Goal: Task Accomplishment & Management: Use online tool/utility

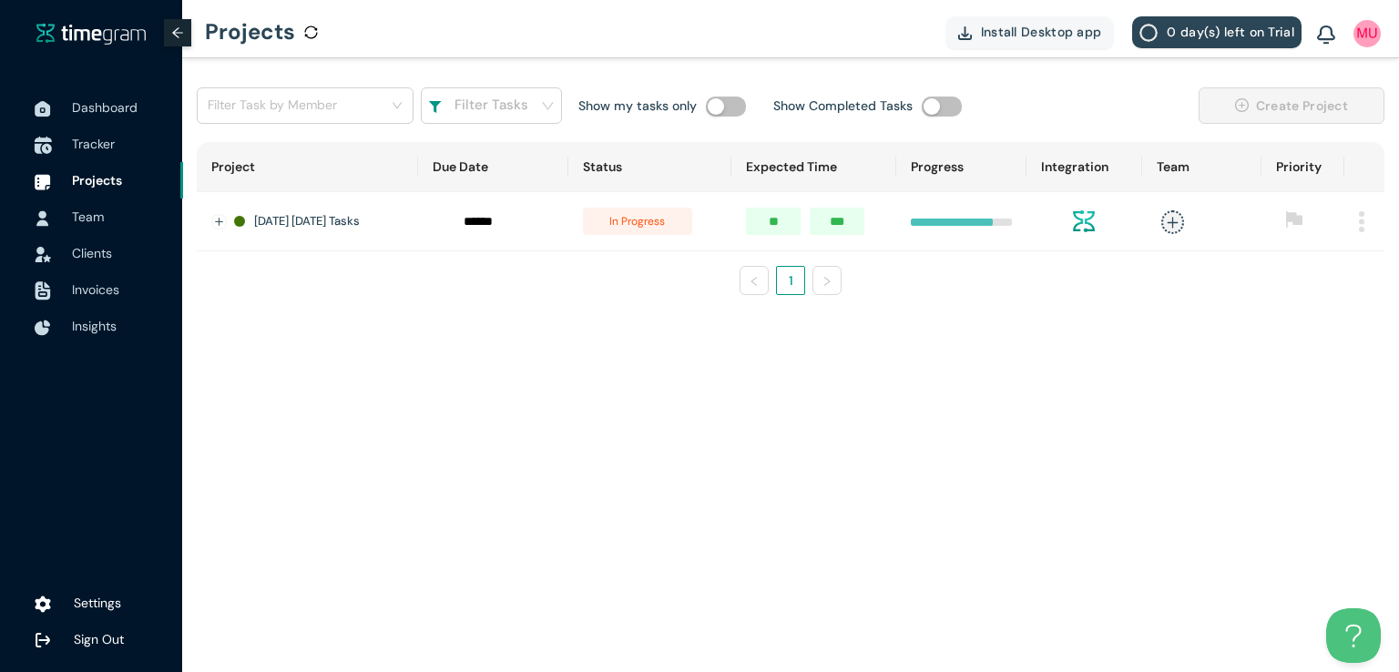
click at [92, 140] on span "Tracker" at bounding box center [93, 144] width 43 height 16
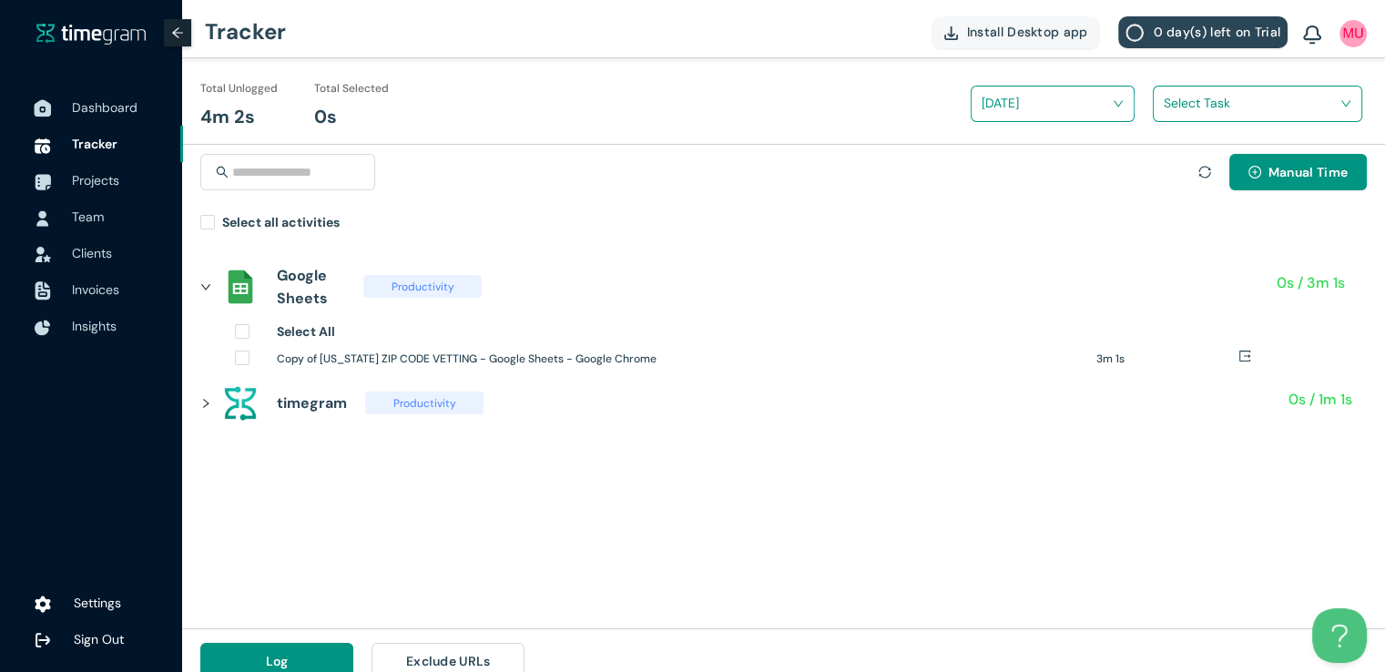
click at [117, 108] on span "Dashboard" at bounding box center [105, 107] width 66 height 16
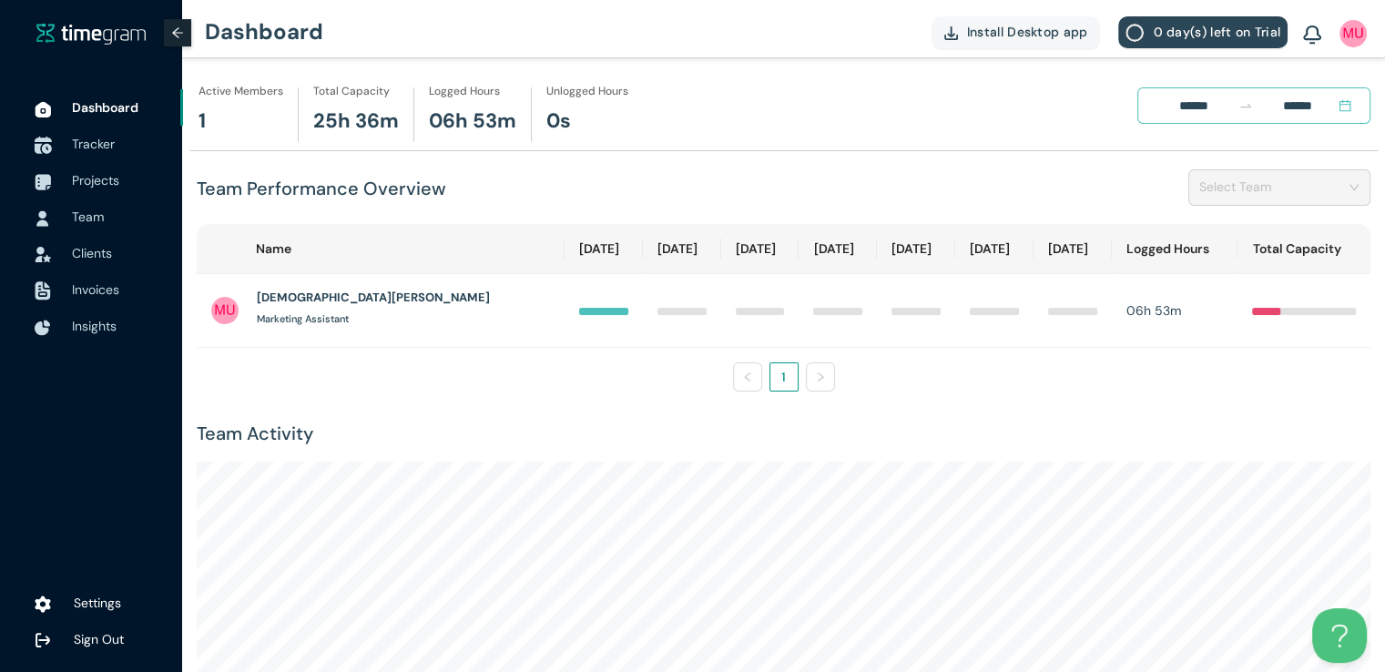
click at [97, 153] on span "Tracker" at bounding box center [120, 144] width 97 height 36
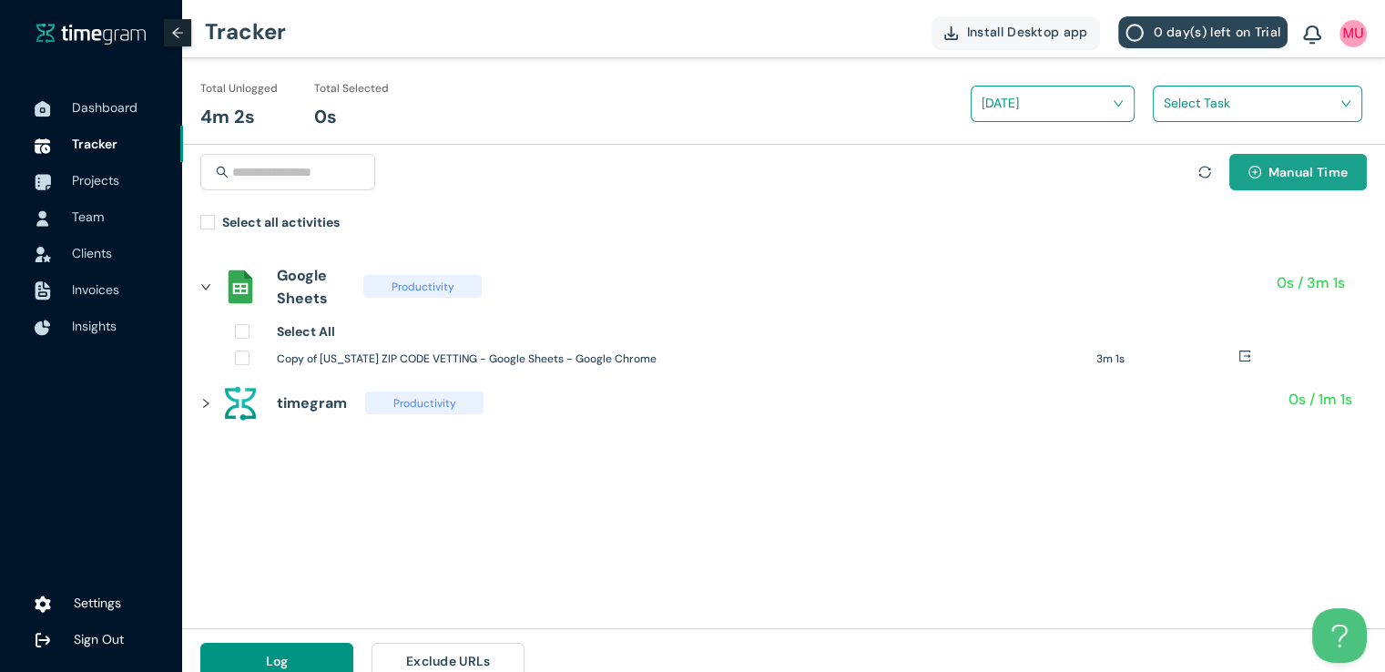
click at [1272, 188] on button "Manual Time" at bounding box center [1297, 172] width 137 height 36
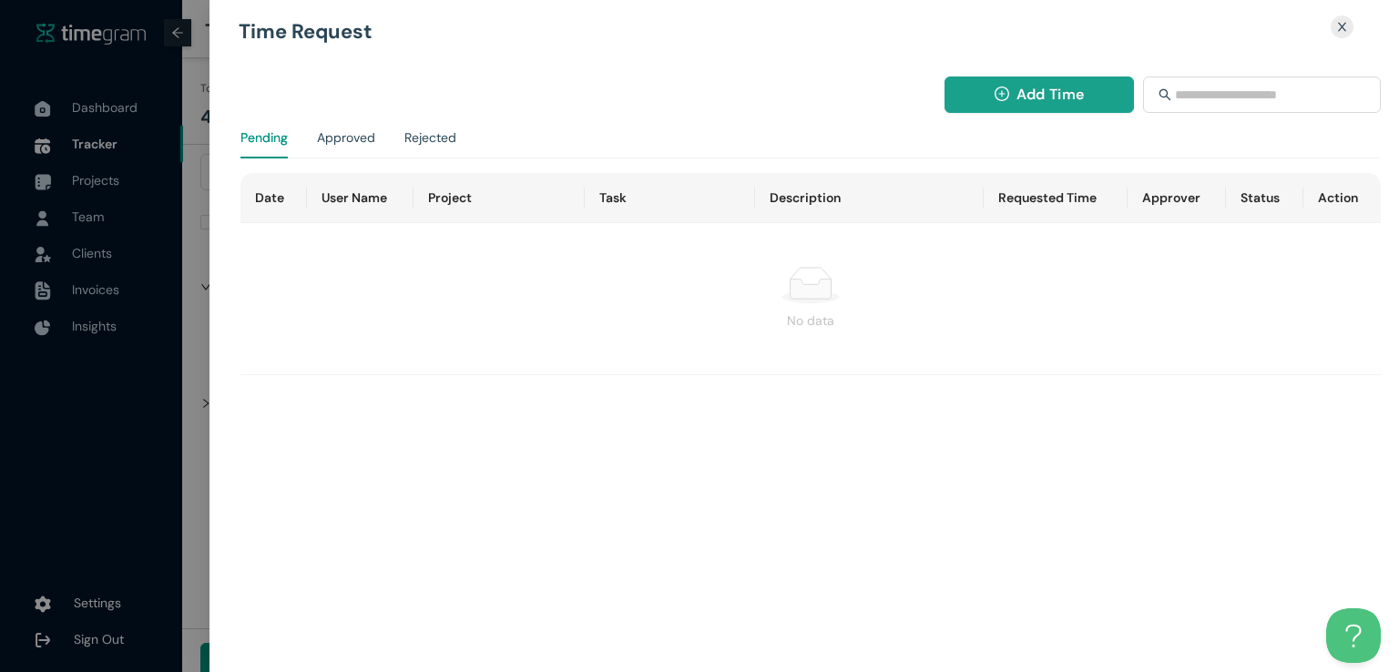
click at [1013, 96] on button "Add Time" at bounding box center [1039, 94] width 190 height 36
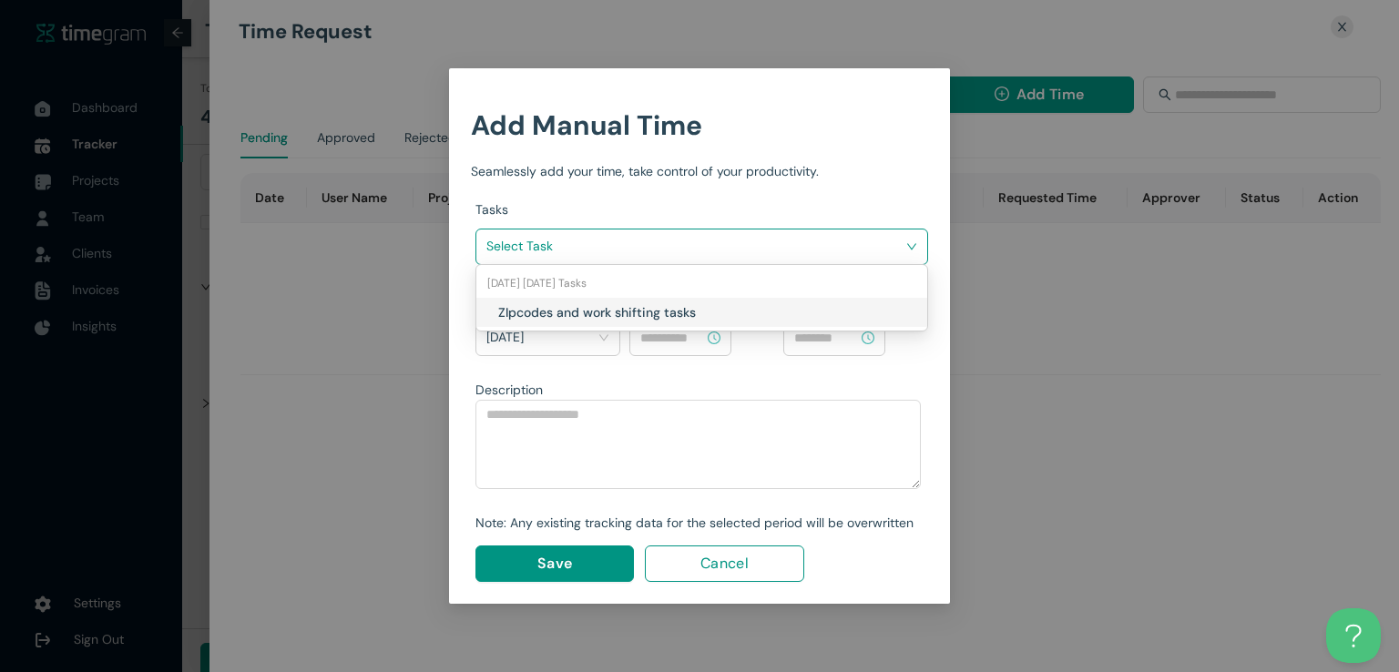
click at [821, 256] on input "search" at bounding box center [695, 245] width 418 height 27
click at [667, 314] on h1 "ZIpcodes and work shifting tasks" at bounding box center [605, 312] width 214 height 20
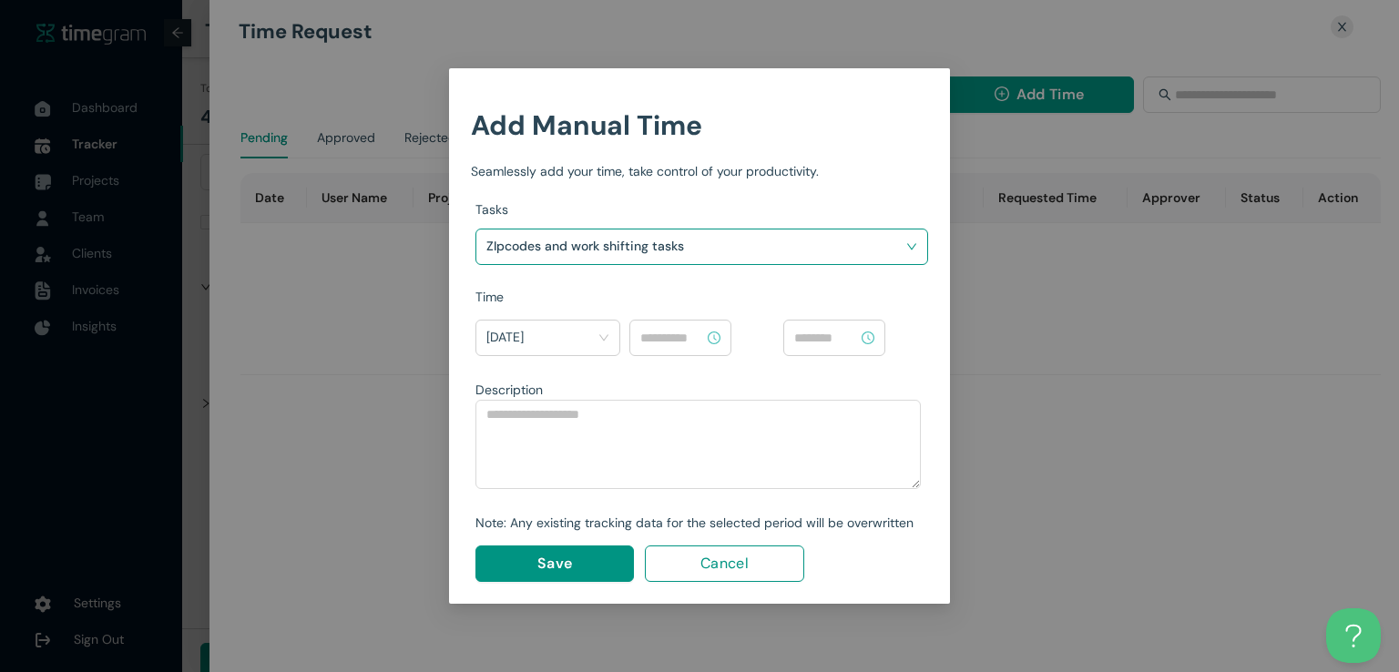
click at [671, 334] on input at bounding box center [672, 338] width 64 height 20
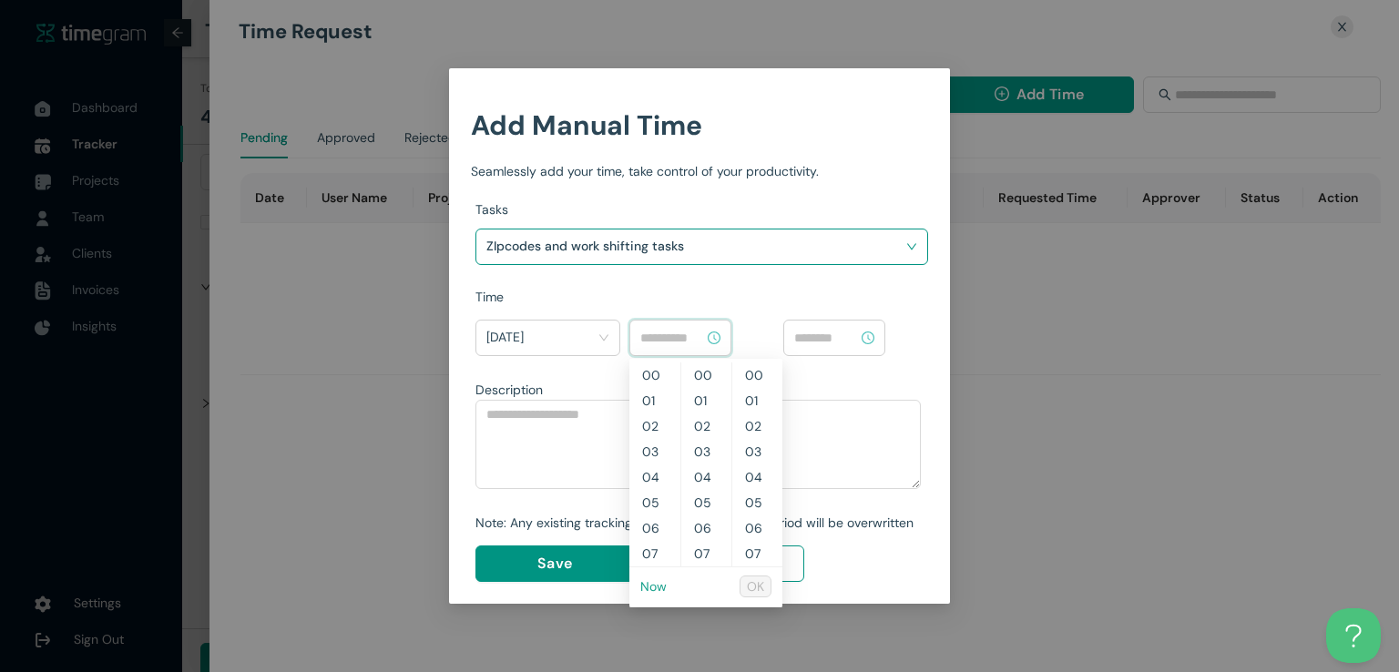
click at [651, 591] on link "Now" at bounding box center [653, 586] width 26 height 16
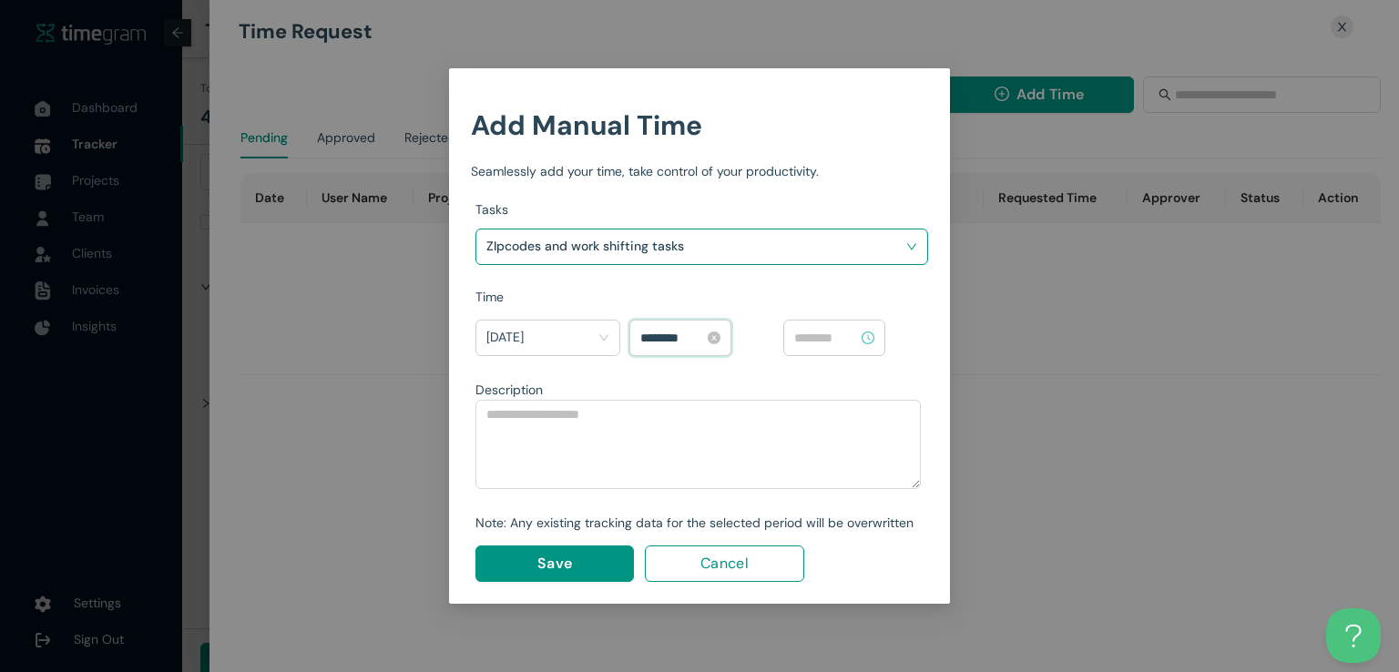
scroll to position [408, 0]
click at [647, 332] on input "********" at bounding box center [672, 338] width 64 height 20
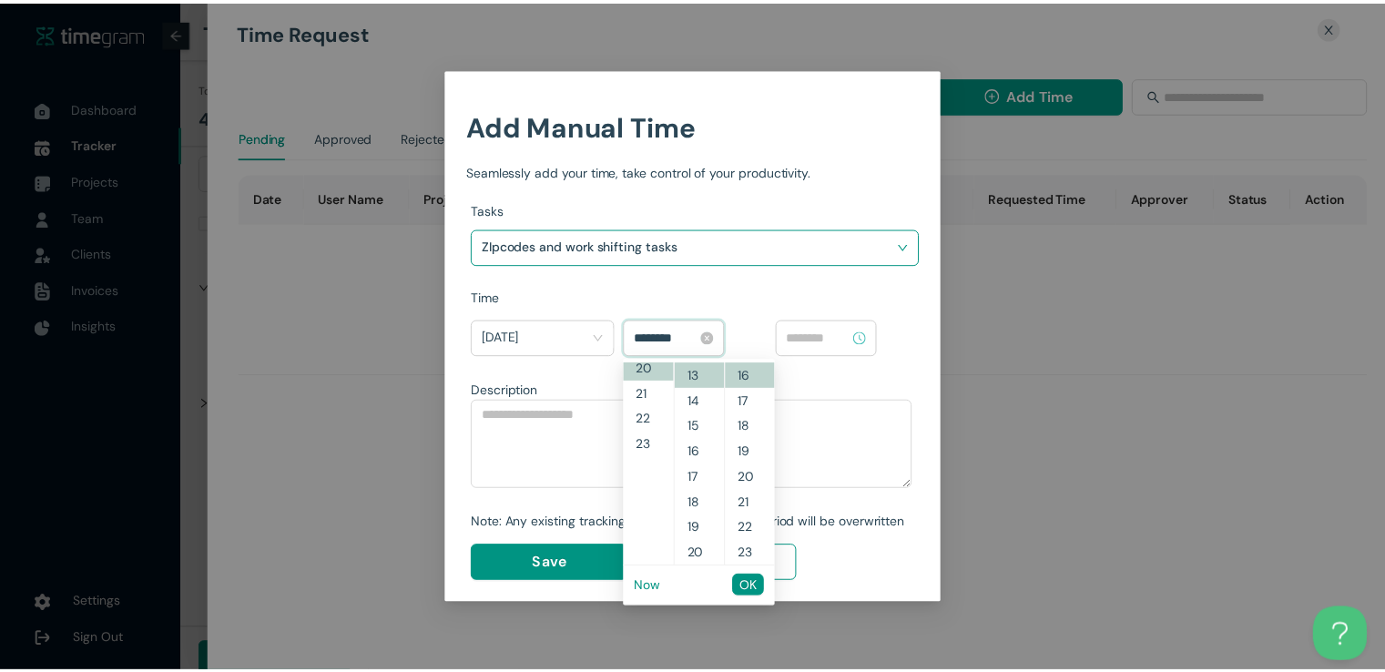
scroll to position [510, 0]
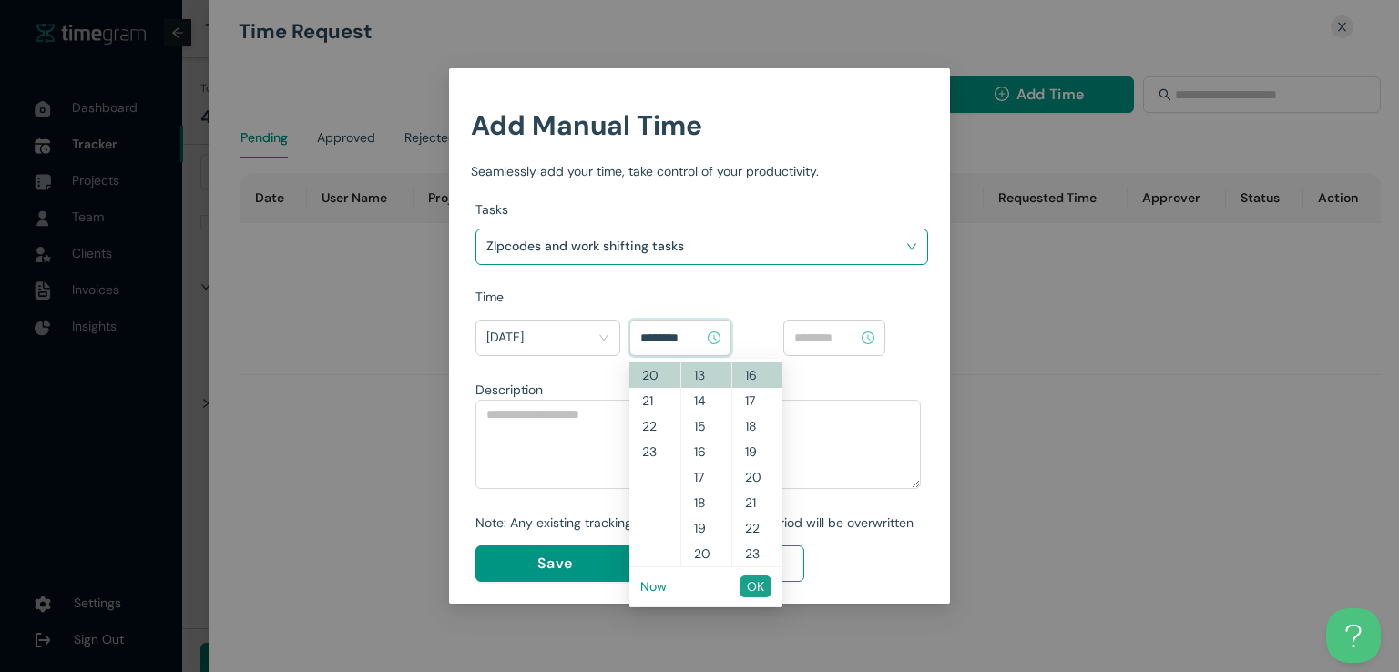
click at [749, 583] on span "OK" at bounding box center [755, 586] width 17 height 20
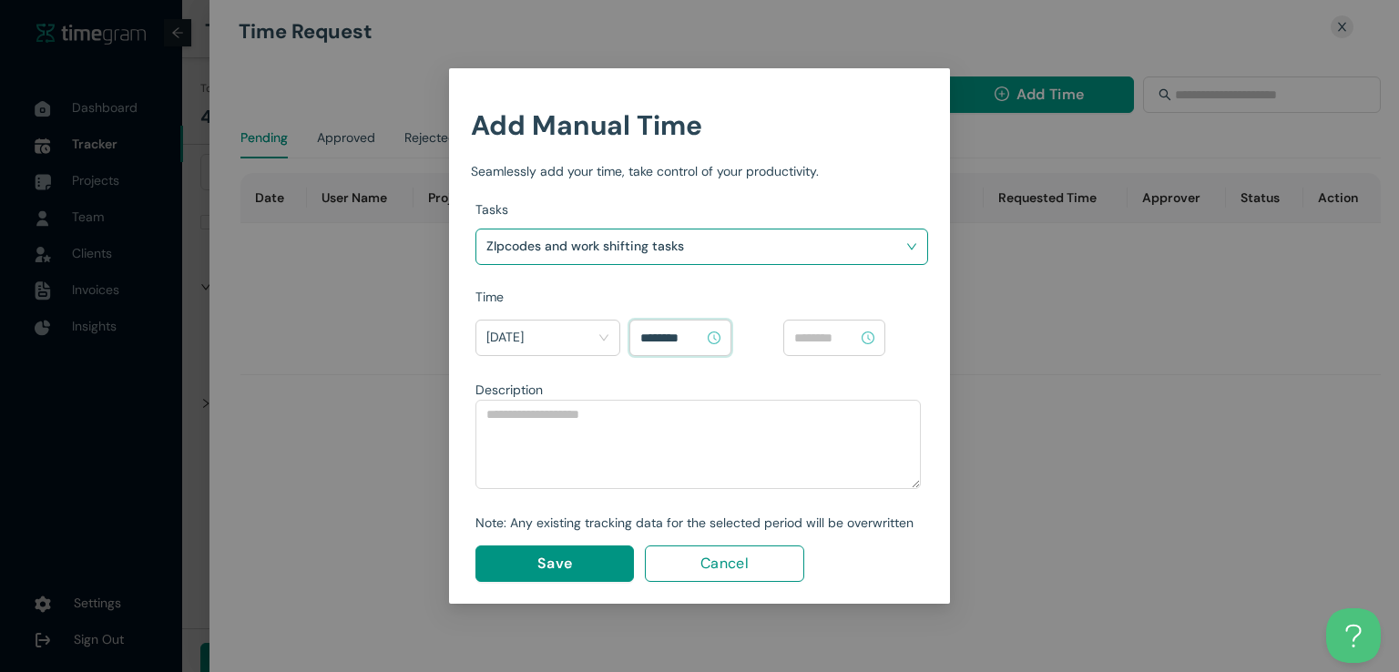
type input "********"
click at [831, 339] on input at bounding box center [826, 338] width 64 height 20
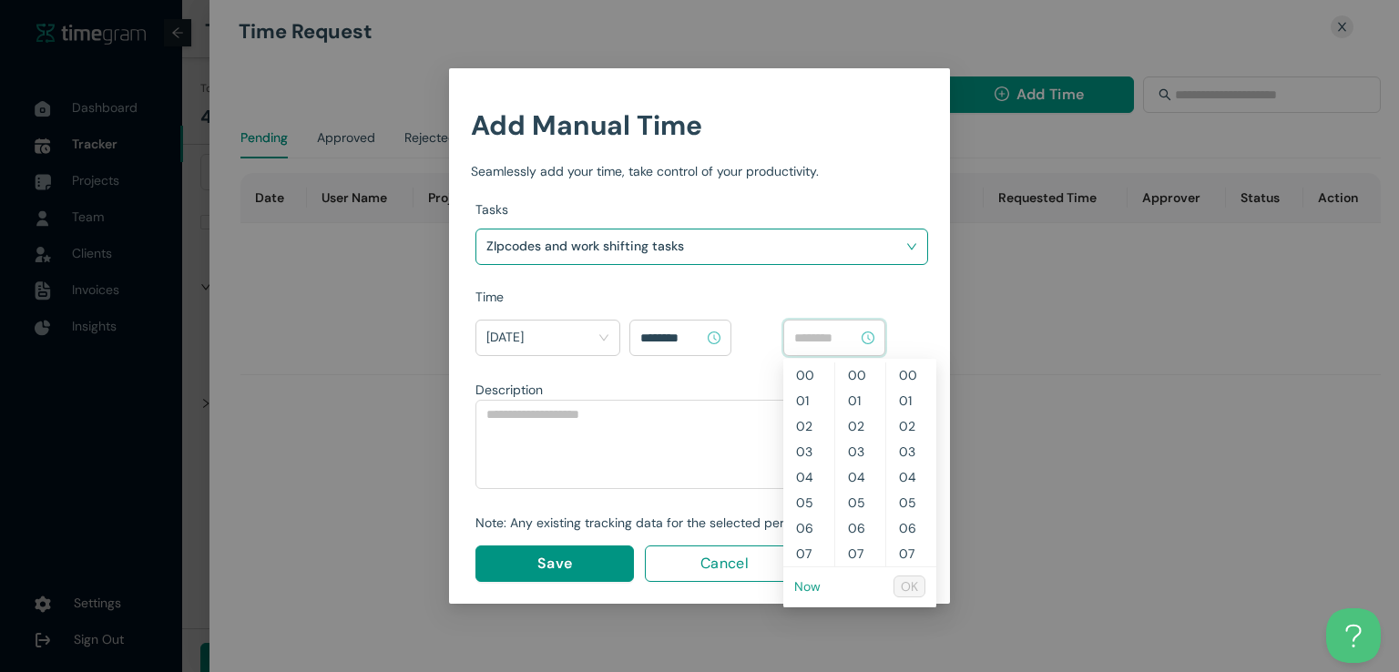
click at [804, 585] on link "Now" at bounding box center [807, 586] width 26 height 16
type input "********"
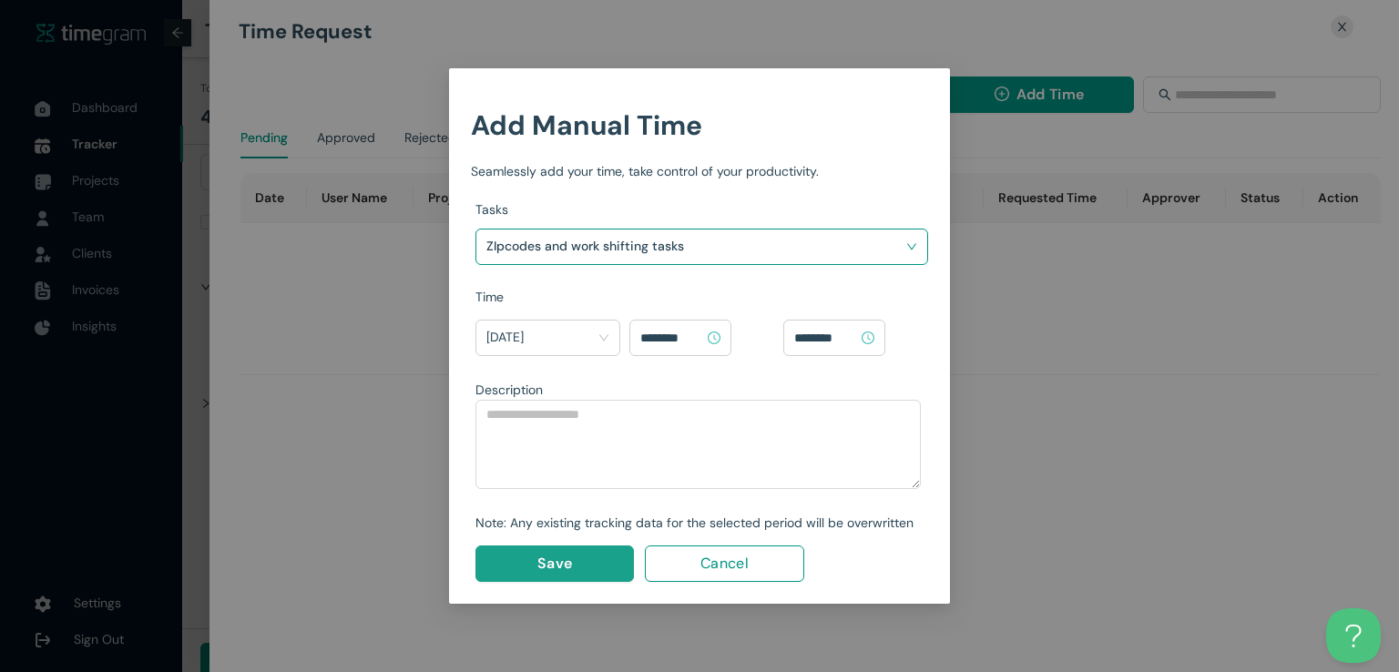
click at [566, 557] on span "Save" at bounding box center [554, 563] width 35 height 23
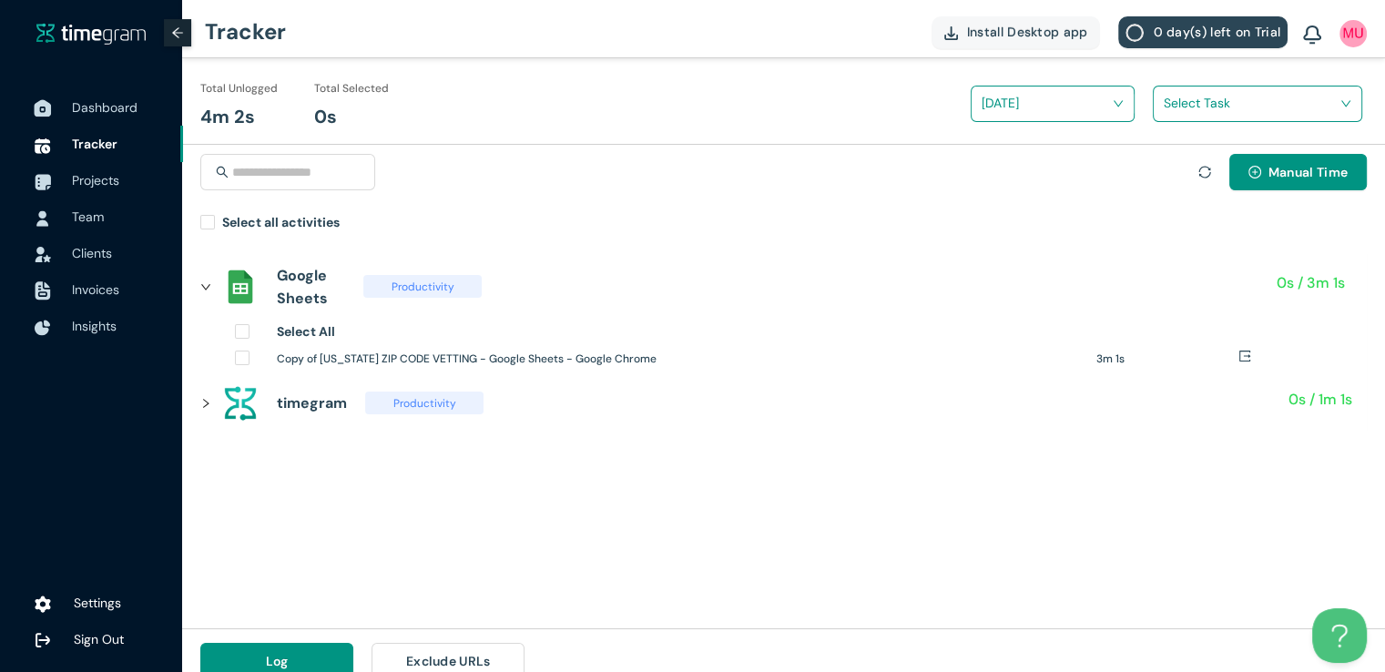
click at [144, 117] on span "Dashboard" at bounding box center [120, 107] width 97 height 36
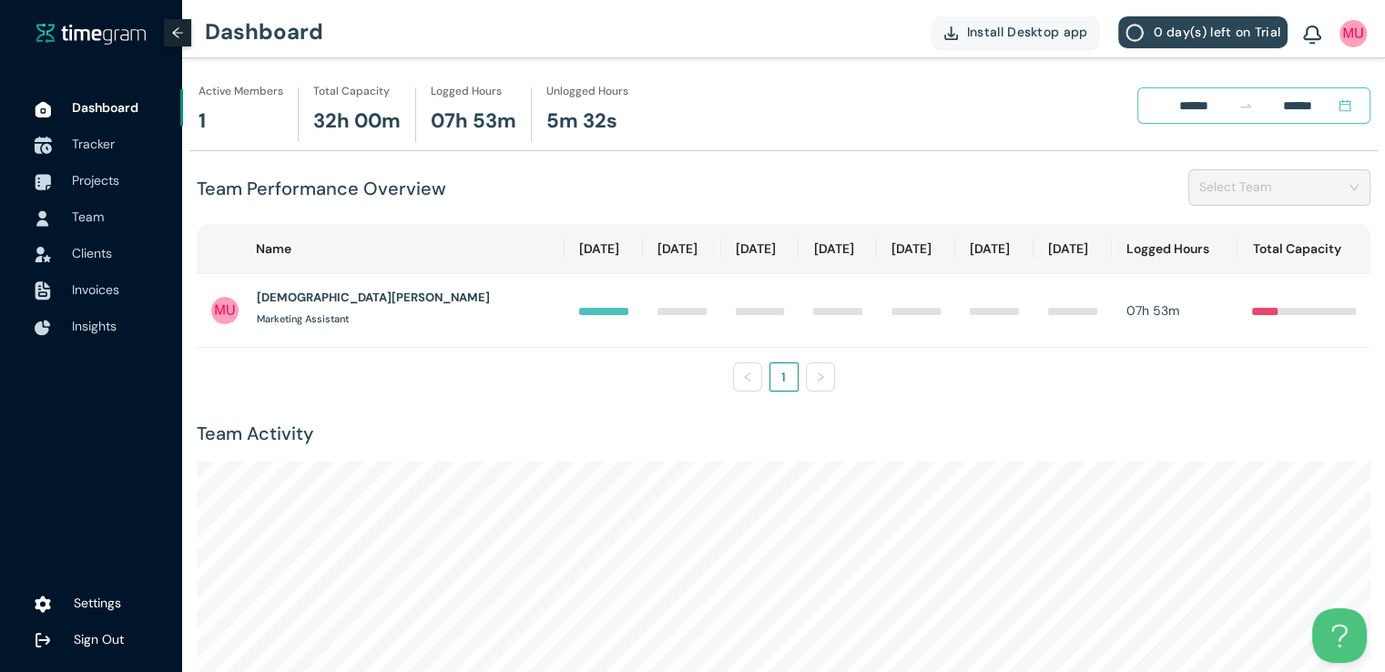
click at [76, 148] on span "Tracker" at bounding box center [93, 144] width 43 height 16
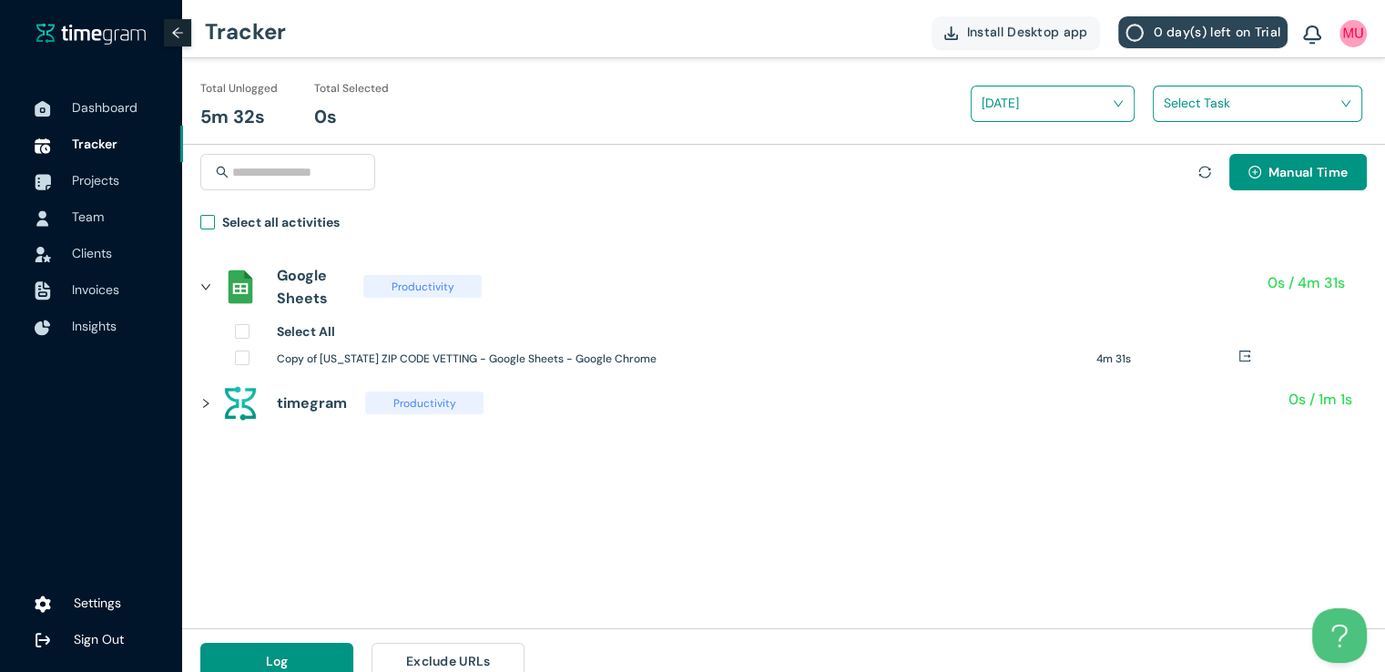
click at [218, 218] on span "Select all activities" at bounding box center [281, 225] width 132 height 26
click at [1168, 118] on div "Select Task" at bounding box center [1257, 104] width 209 height 36
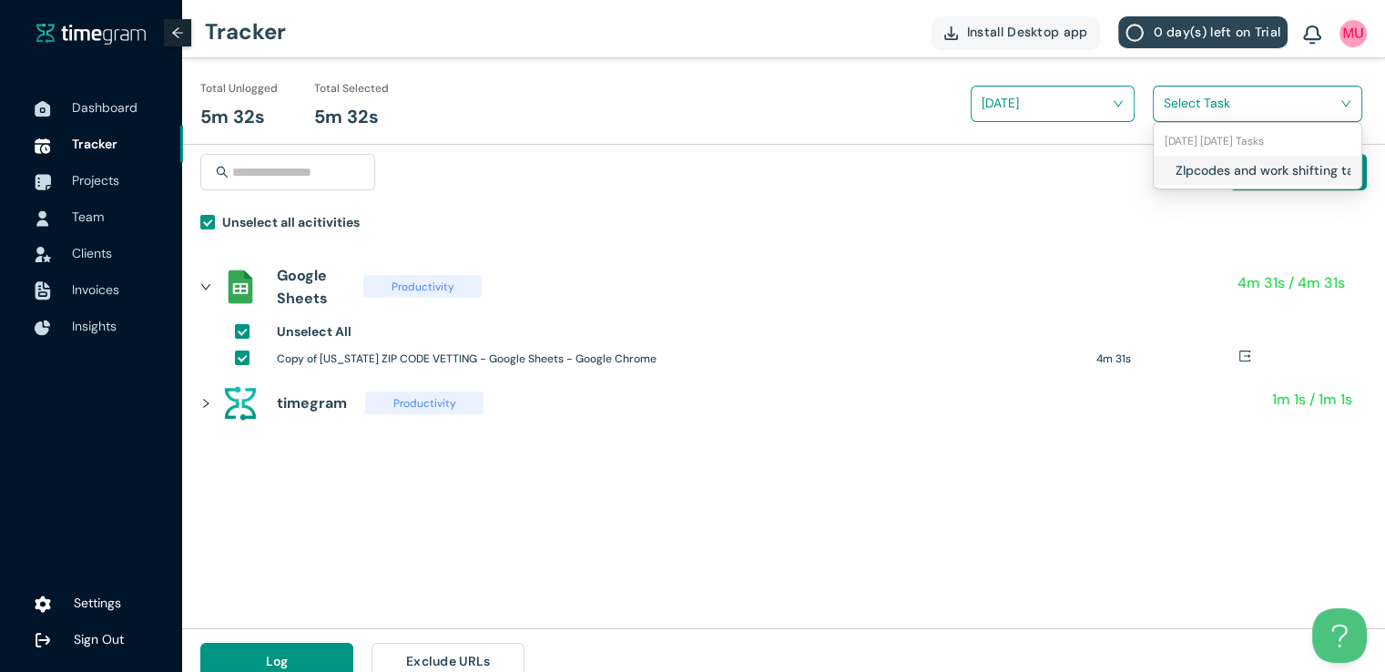
click at [1176, 102] on input "search" at bounding box center [1251, 102] width 175 height 27
click at [1173, 176] on div "ZIpcodes and work shifting tasks" at bounding box center [1258, 170] width 208 height 29
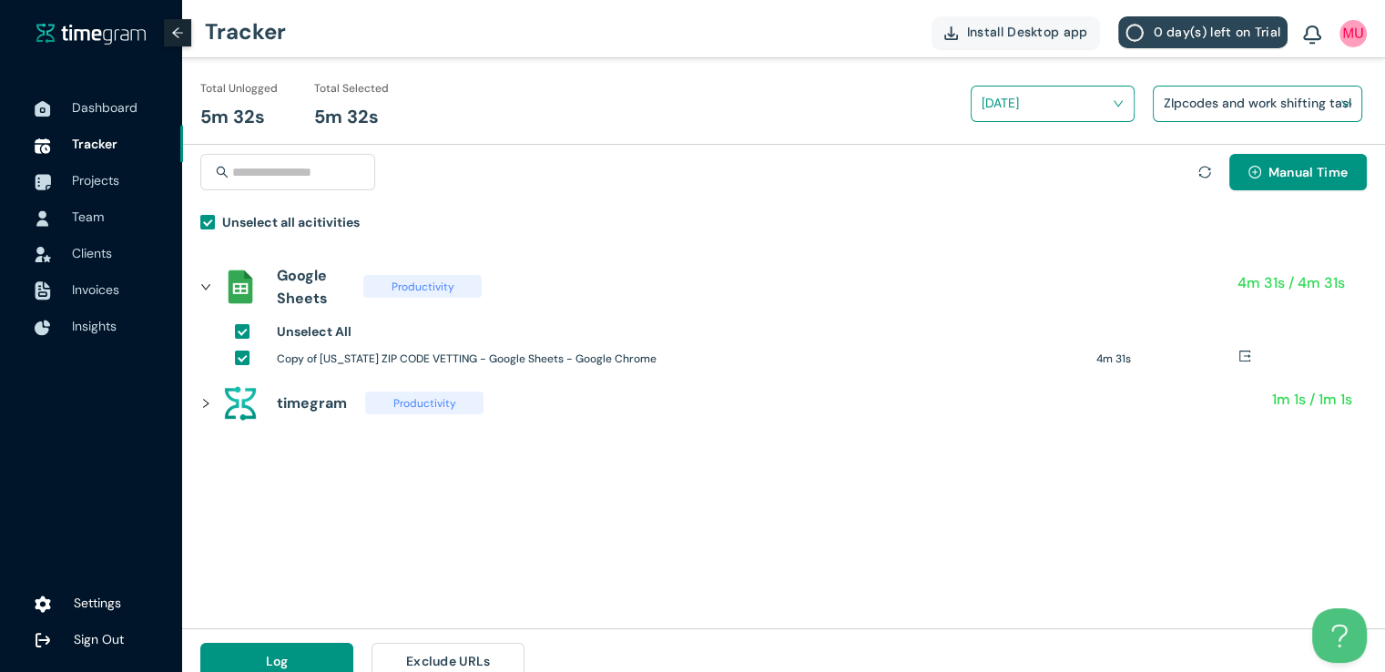
scroll to position [21, 0]
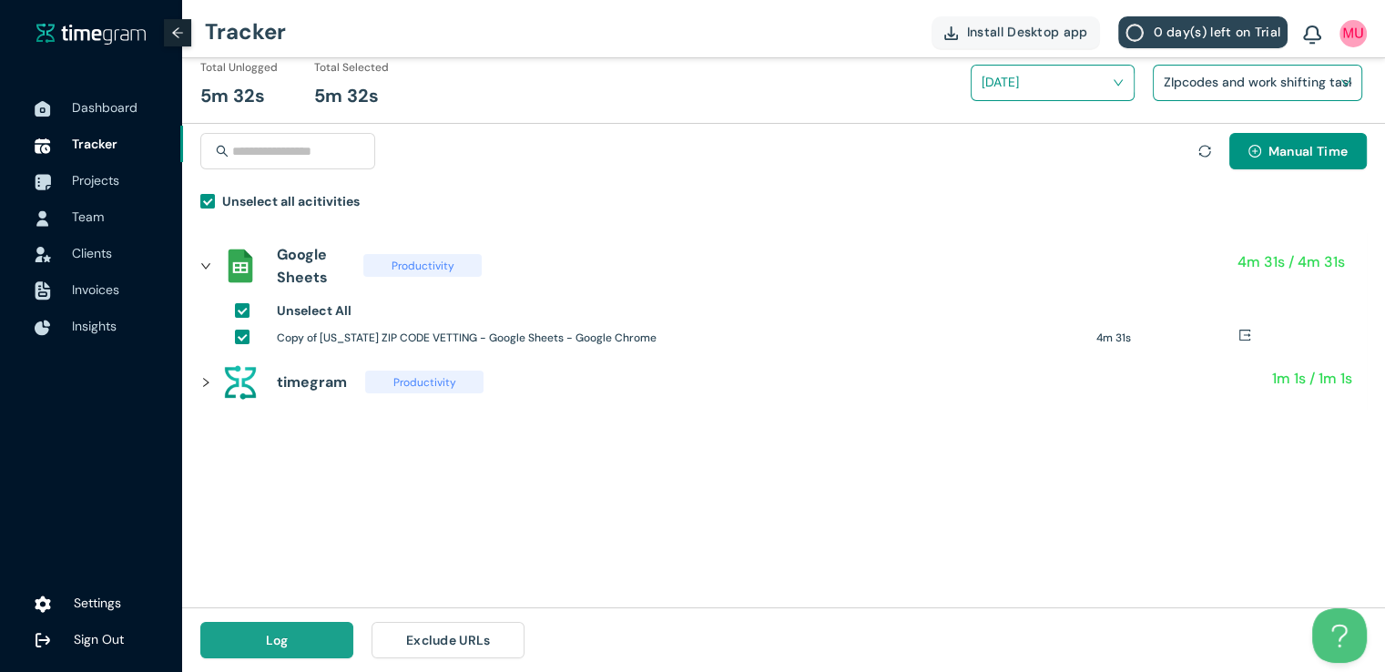
click at [277, 631] on span "Log" at bounding box center [277, 640] width 23 height 20
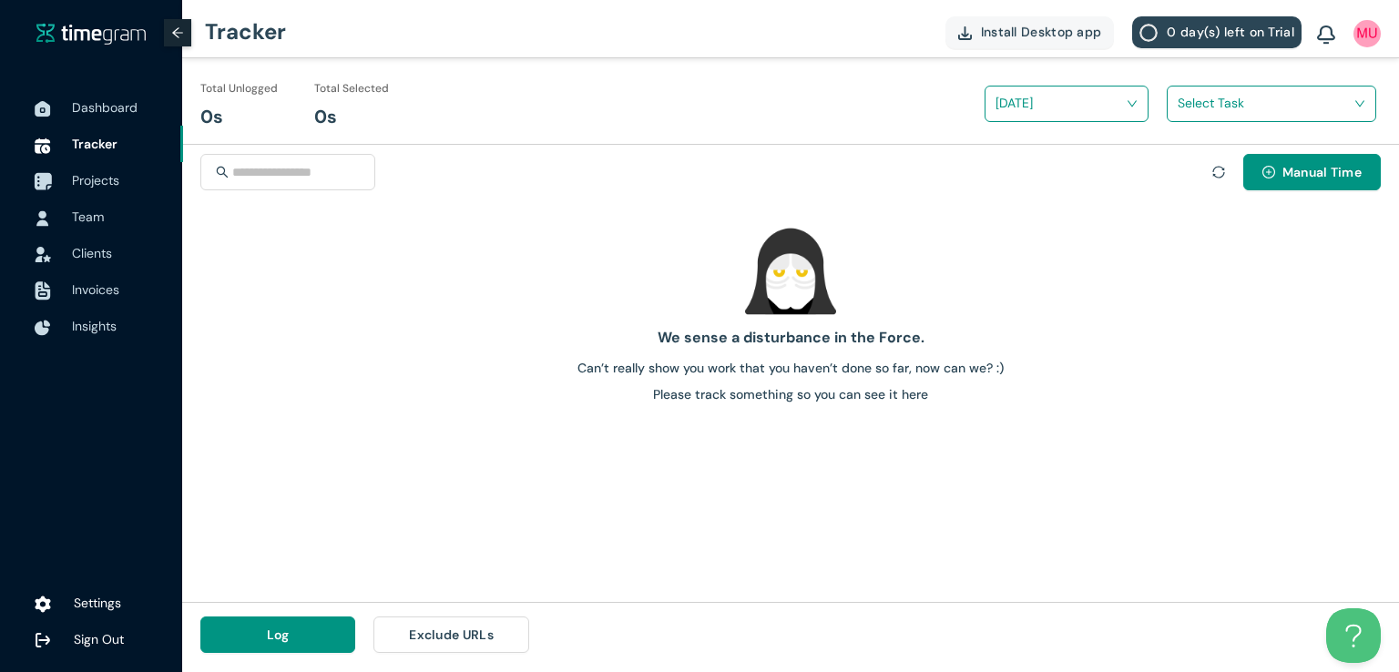
click at [87, 168] on span "Projects" at bounding box center [120, 180] width 97 height 36
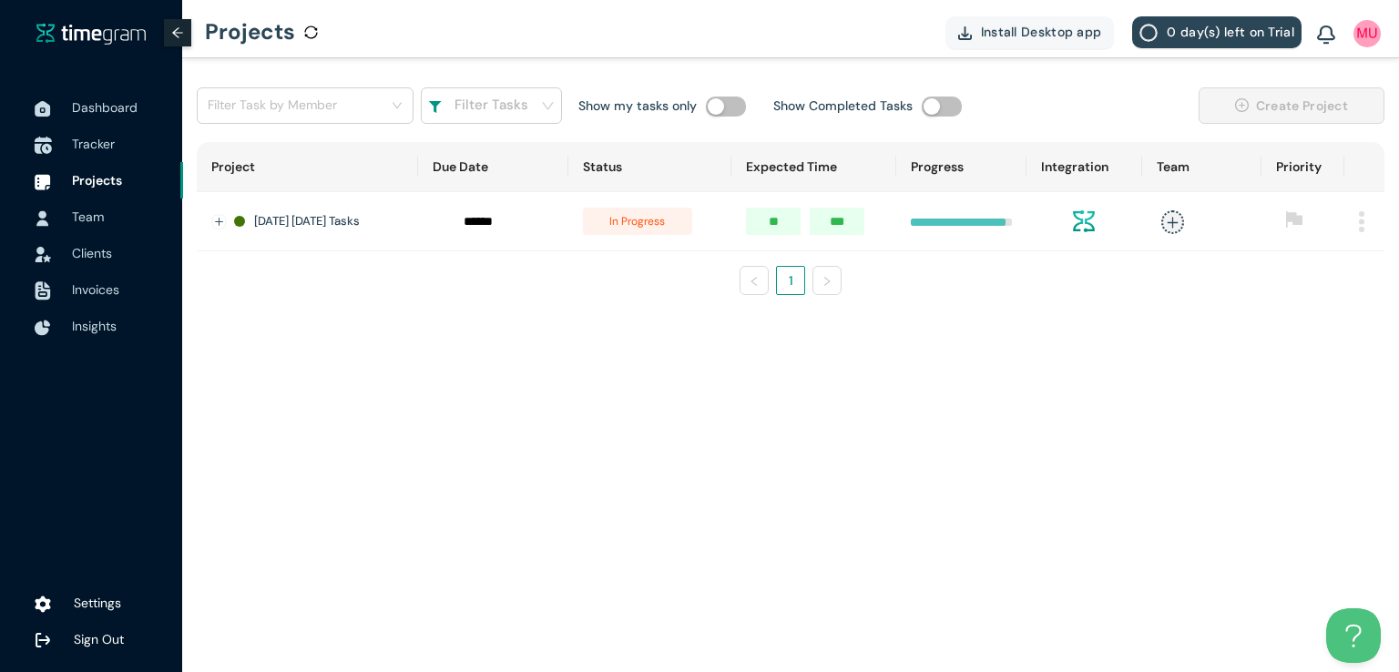
click at [91, 139] on span "Tracker" at bounding box center [93, 144] width 43 height 16
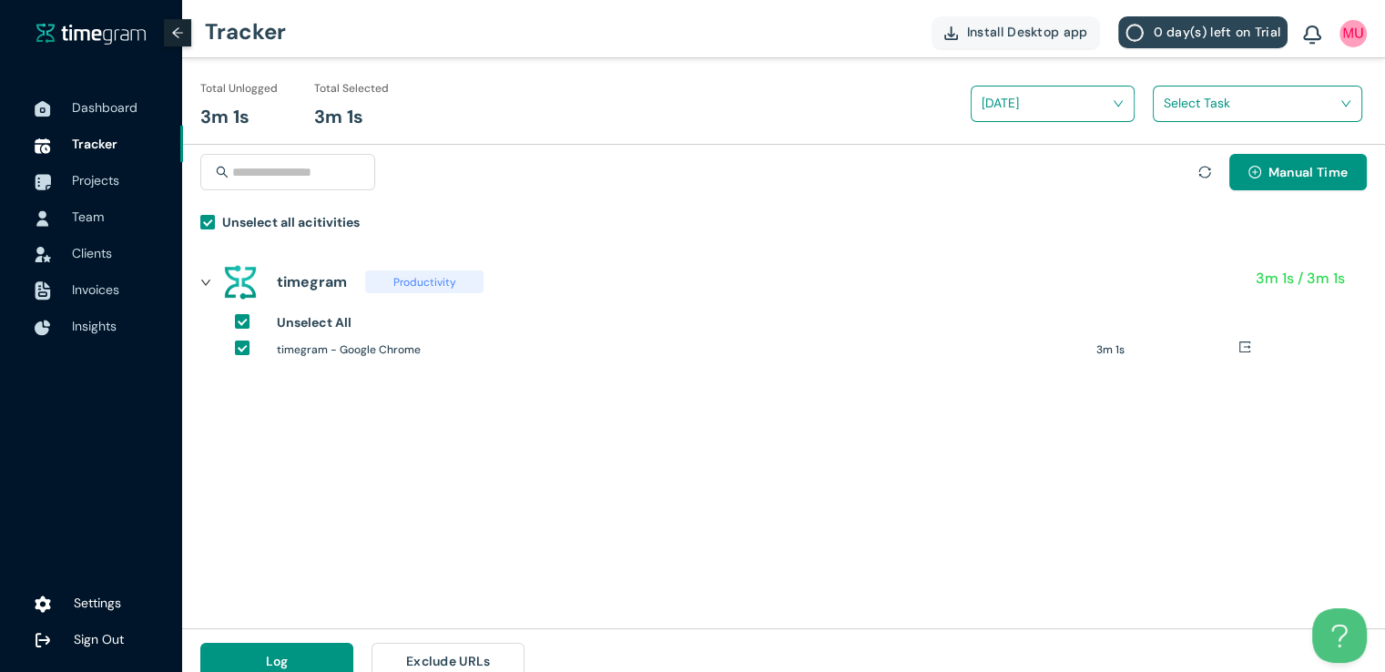
click at [1194, 121] on div "Select Task" at bounding box center [1257, 104] width 209 height 36
click at [1184, 108] on input "search" at bounding box center [1251, 102] width 175 height 27
click at [1173, 164] on div "ZIpcodes and work shifting tasks" at bounding box center [1258, 170] width 208 height 29
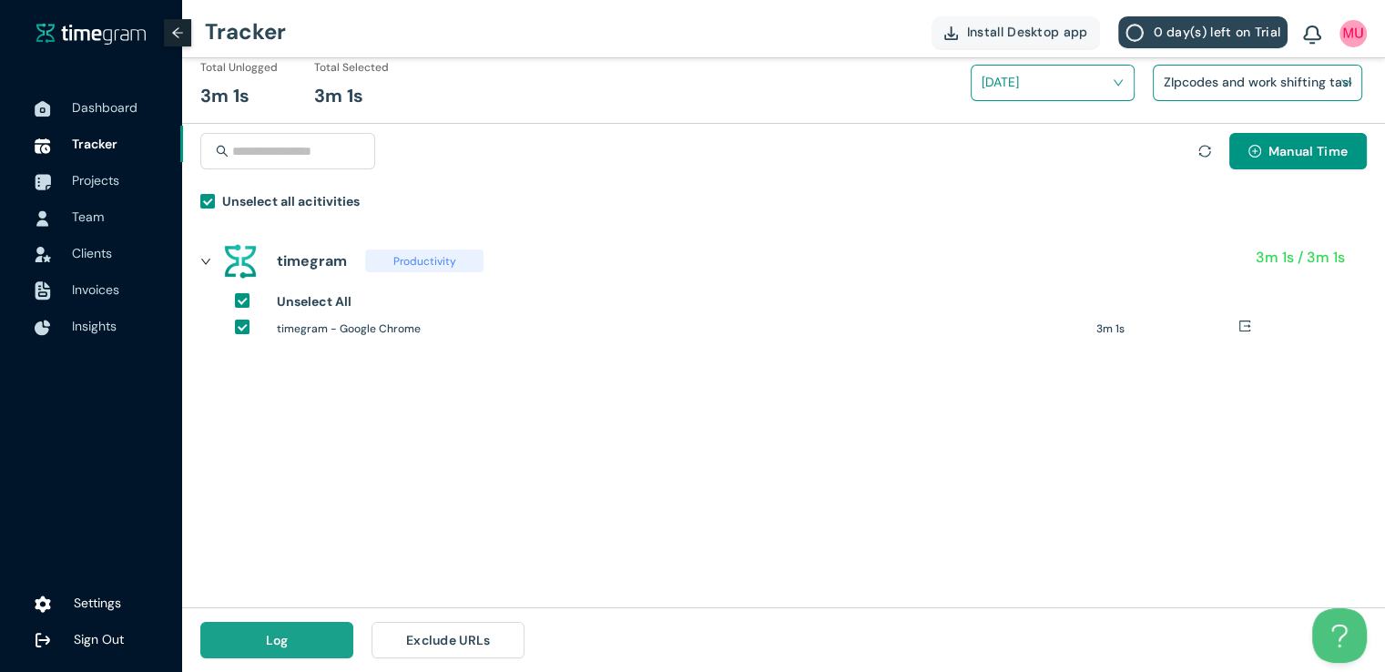
click at [310, 637] on button "Log" at bounding box center [276, 640] width 153 height 36
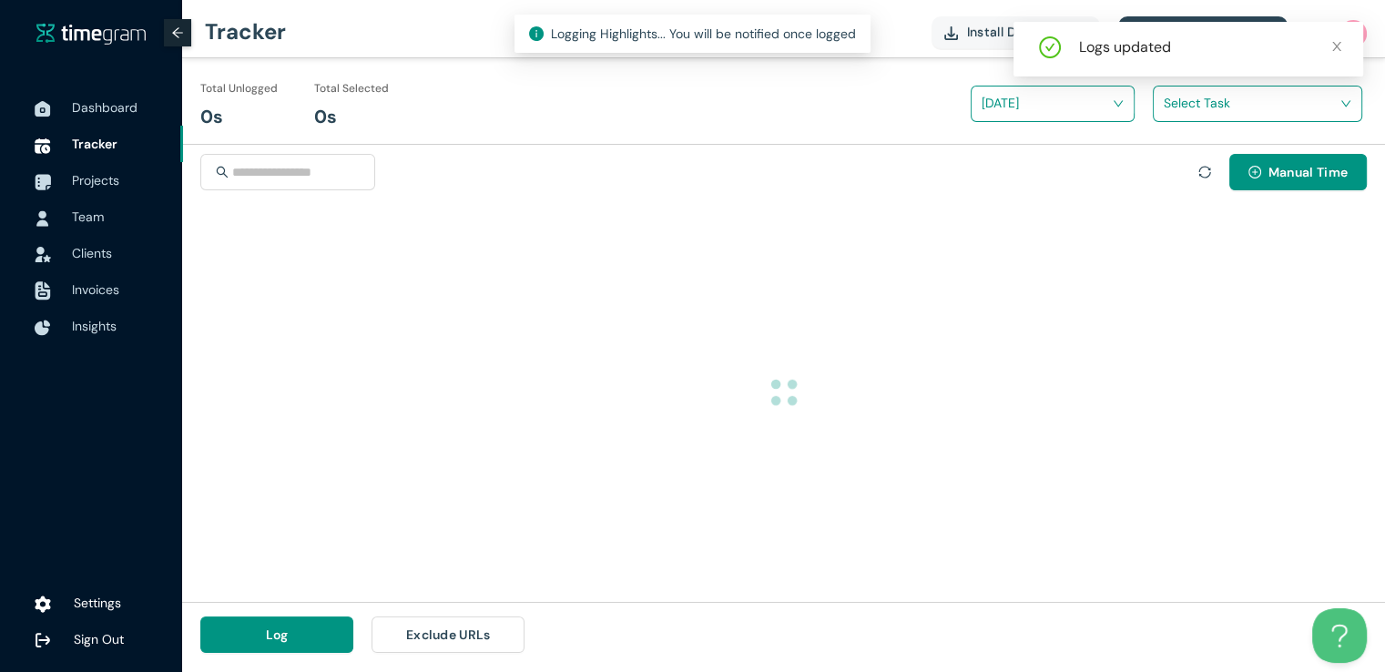
scroll to position [0, 0]
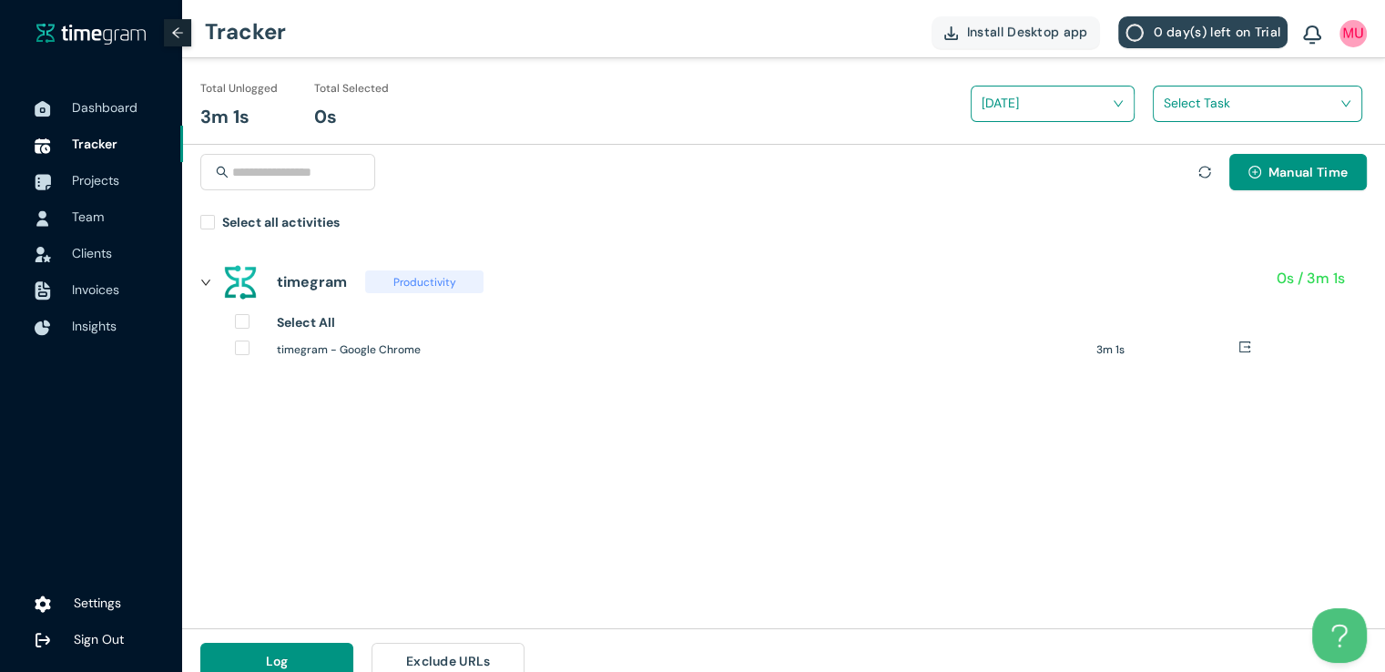
click at [1198, 178] on div at bounding box center [1204, 172] width 13 height 20
click at [1200, 168] on icon "sync" at bounding box center [1204, 172] width 13 height 13
click at [113, 179] on span "Projects" at bounding box center [95, 180] width 47 height 16
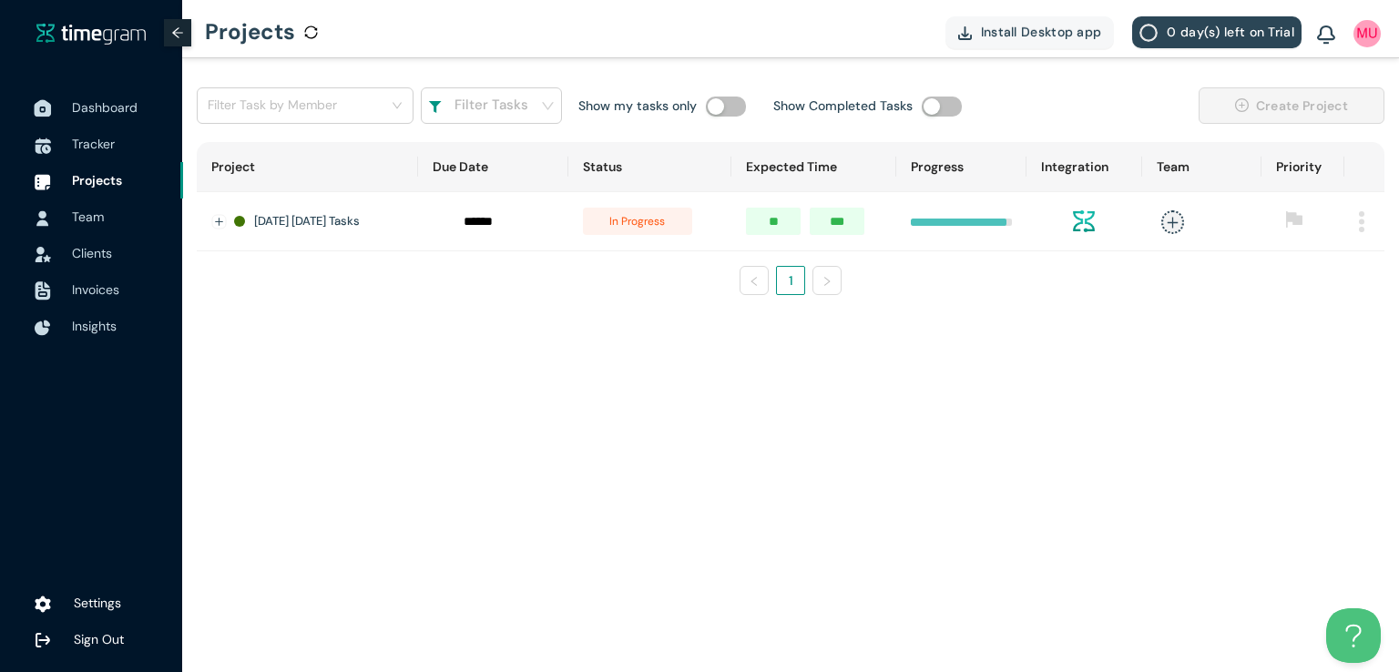
click at [82, 99] on span "Dashboard" at bounding box center [105, 107] width 66 height 16
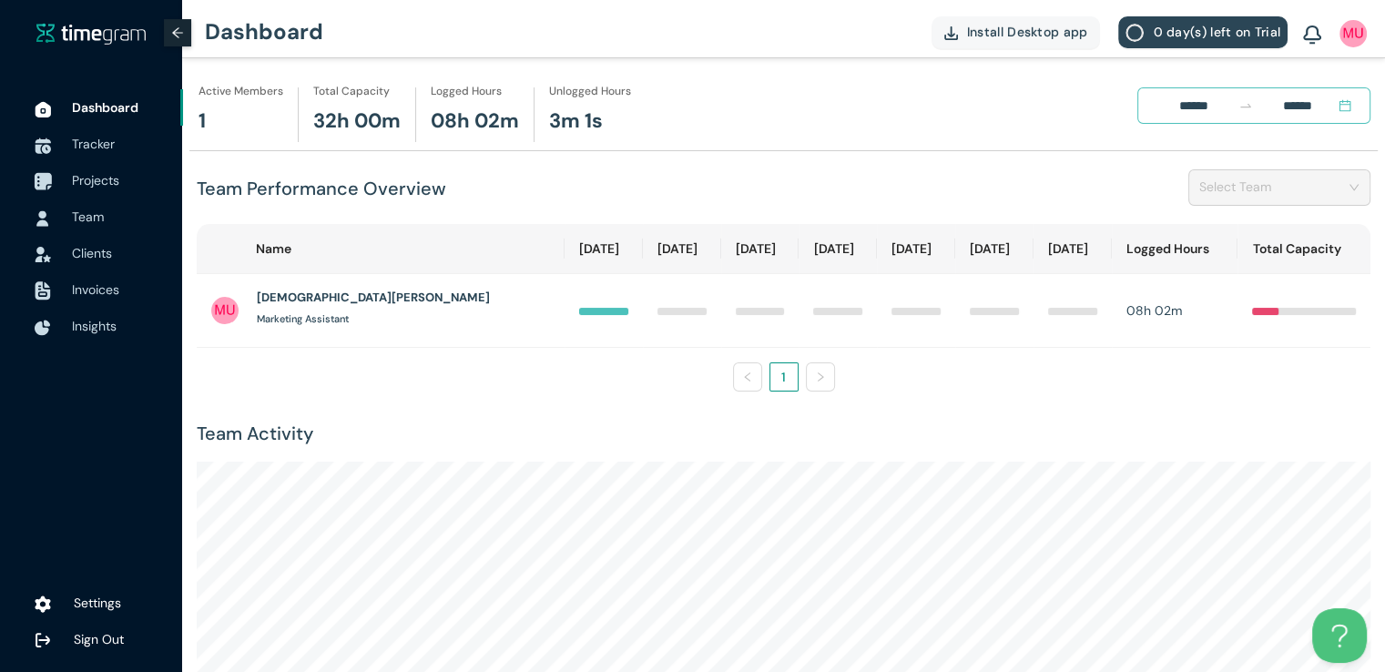
click at [102, 179] on span "Projects" at bounding box center [95, 180] width 47 height 16
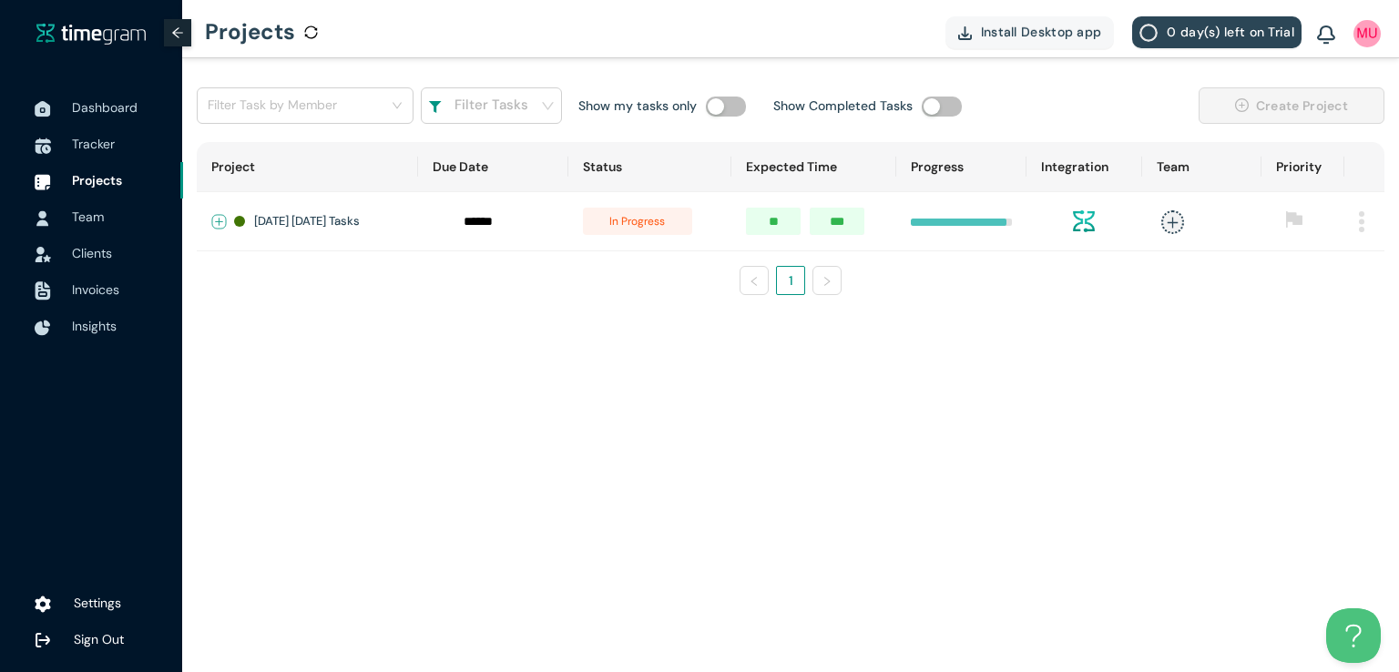
click at [212, 215] on button "Expand row" at bounding box center [219, 222] width 15 height 15
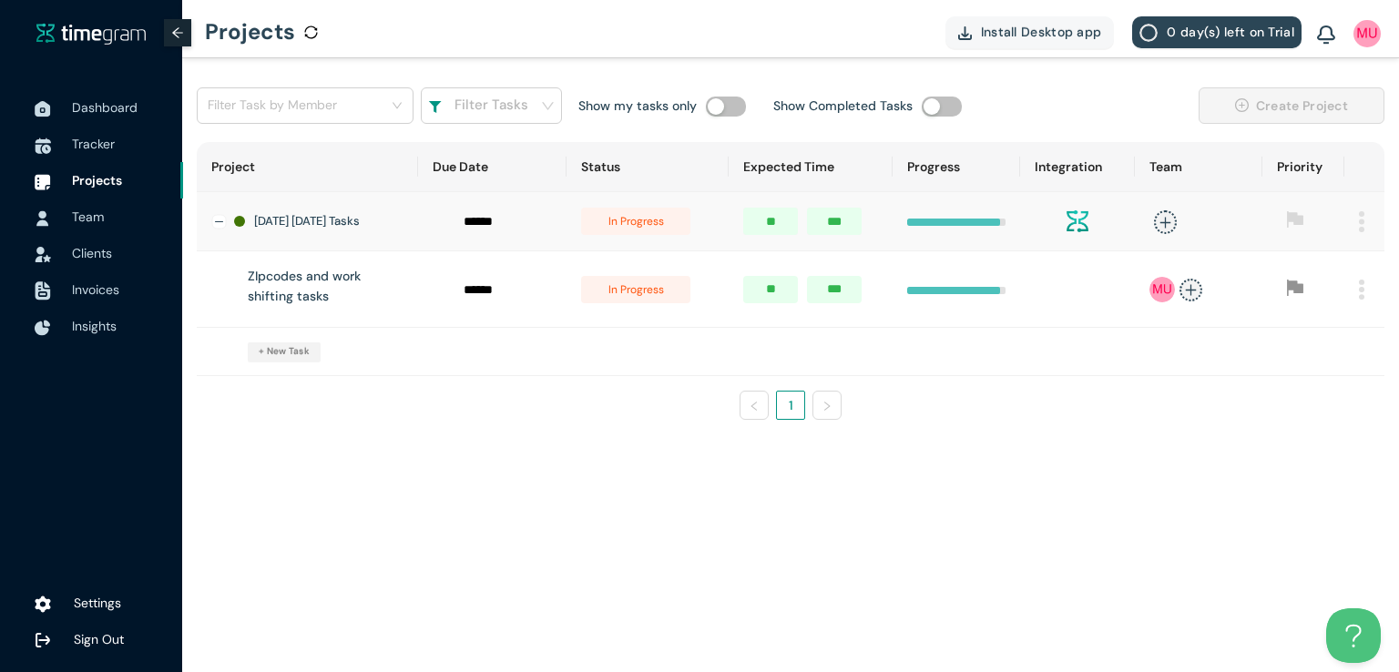
click at [622, 297] on span "in progress" at bounding box center [635, 289] width 109 height 27
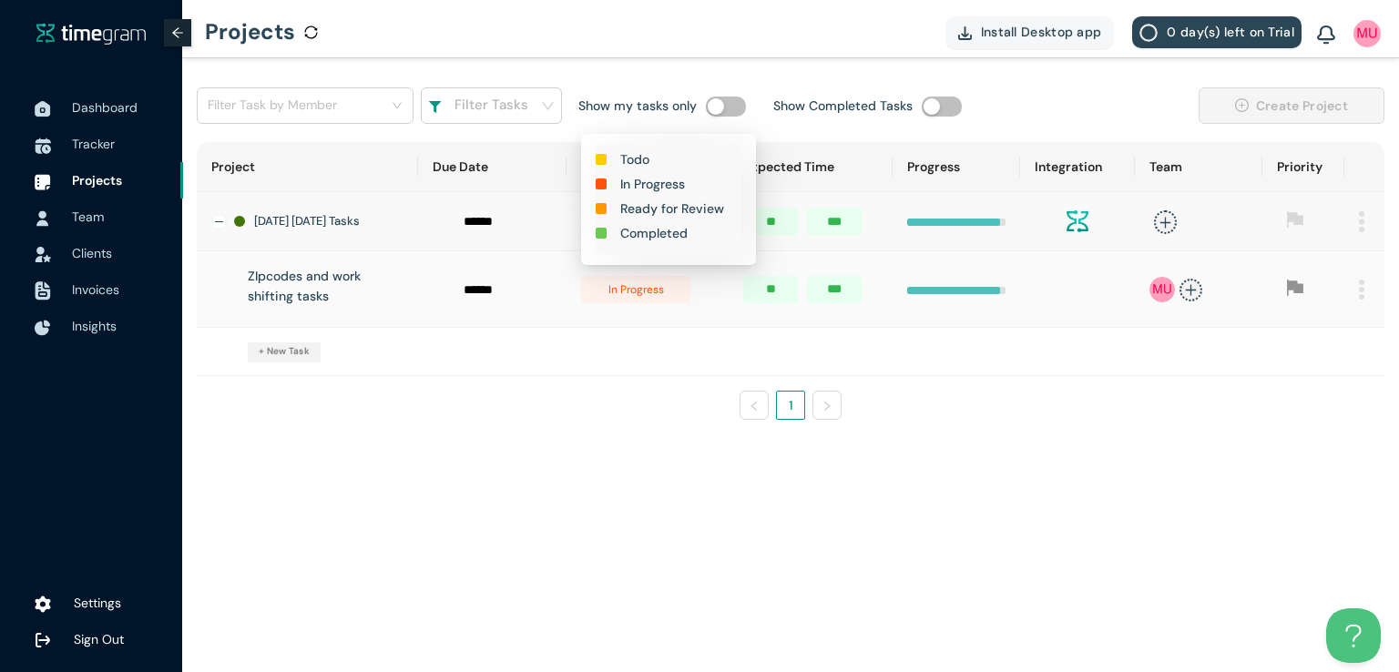
click at [647, 238] on h1 "Completed" at bounding box center [653, 233] width 67 height 20
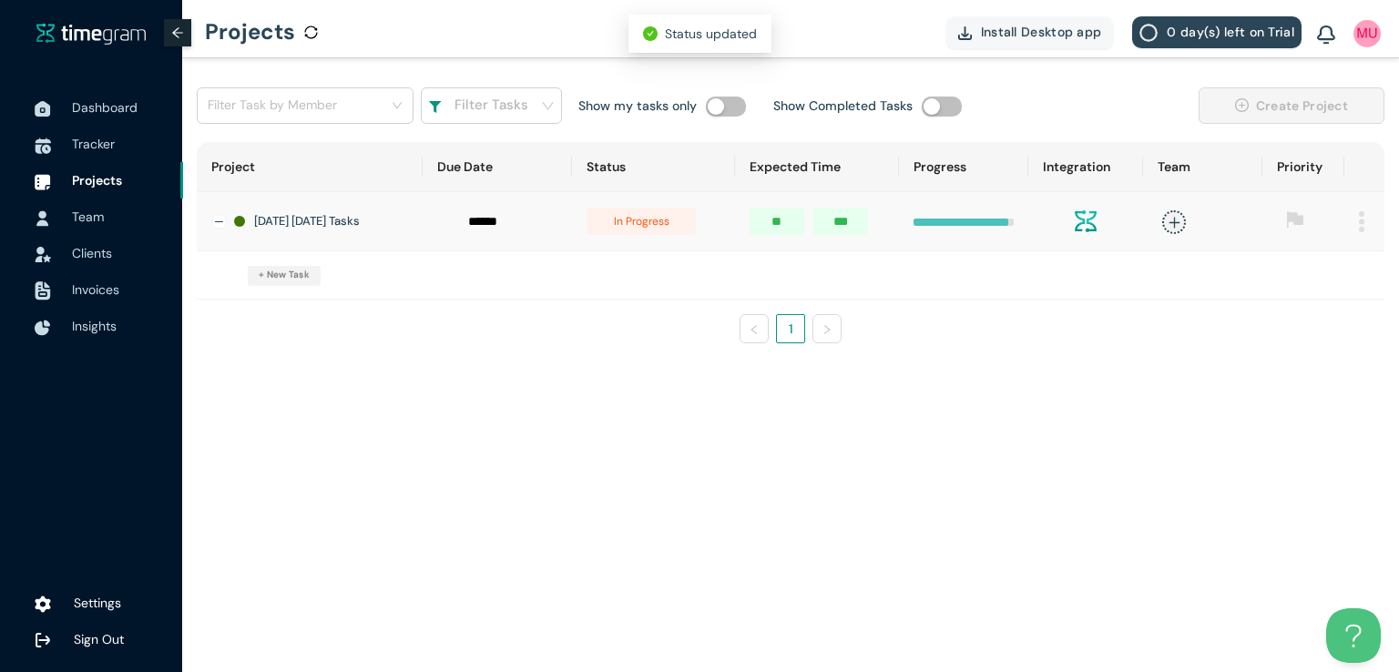
click at [647, 222] on span "in progress" at bounding box center [640, 221] width 109 height 27
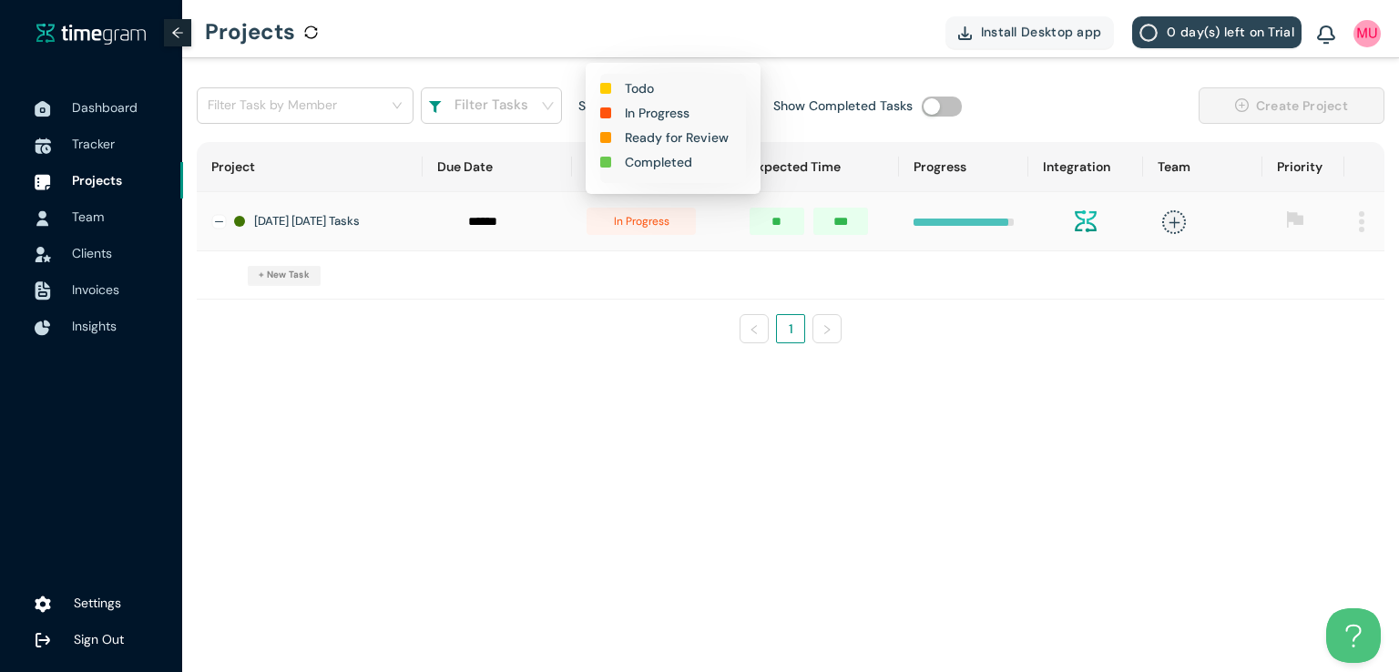
click at [656, 162] on h1 "Completed" at bounding box center [658, 162] width 67 height 20
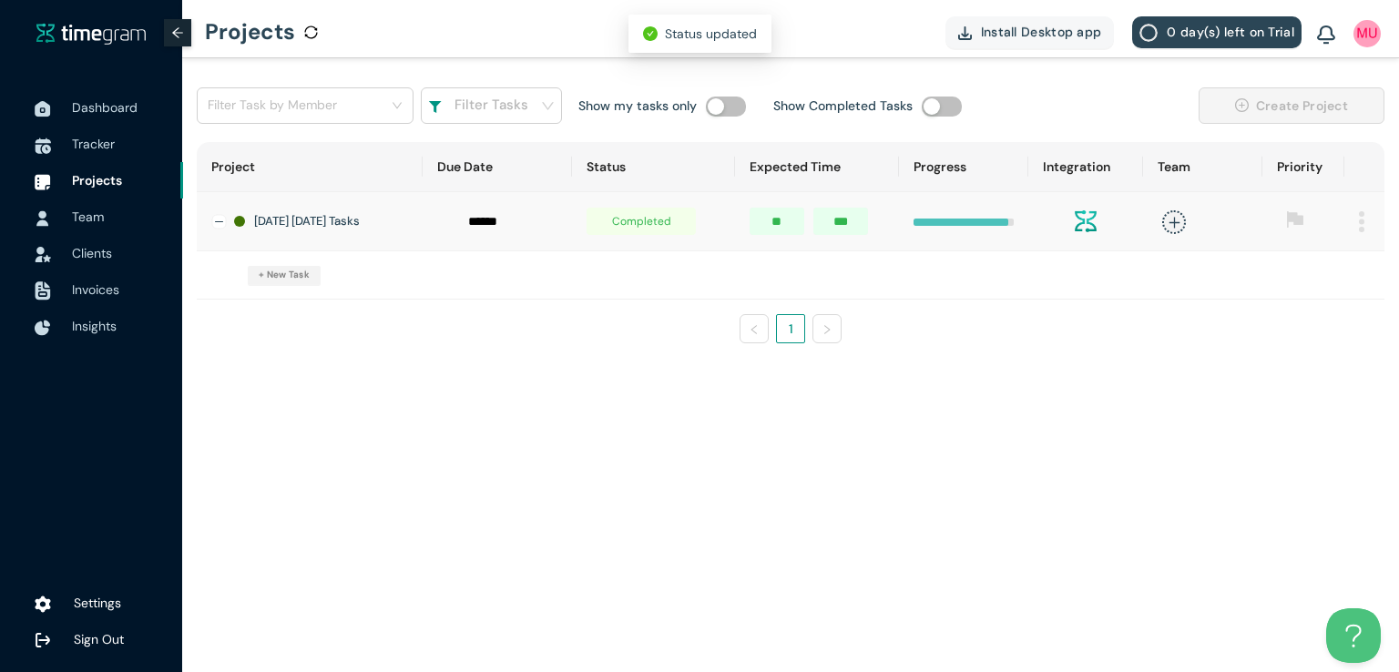
click at [571, 443] on main "Filter Task by Member Filter Tasks Show my tasks only Show Completed Tasks Crea…" at bounding box center [790, 365] width 1217 height 614
click at [126, 107] on span "Dashboard" at bounding box center [105, 107] width 66 height 16
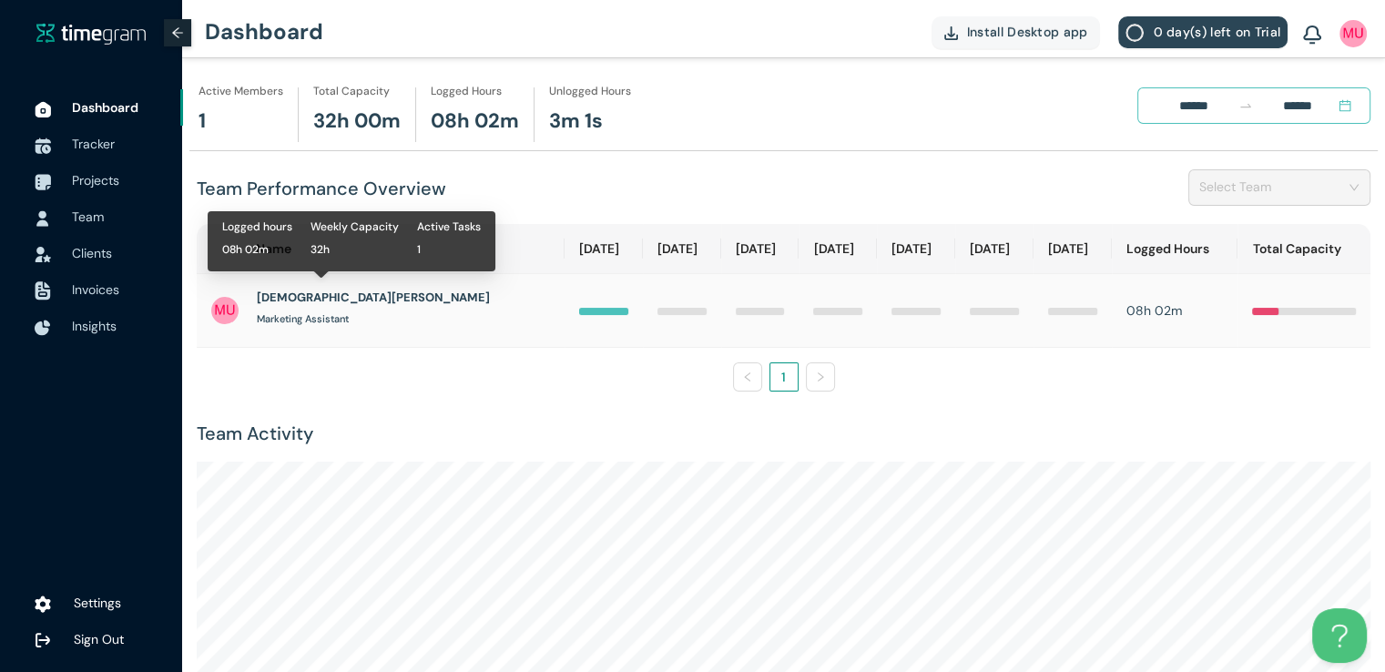
click at [332, 303] on h1 "[DEMOGRAPHIC_DATA][PERSON_NAME]" at bounding box center [373, 298] width 233 height 18
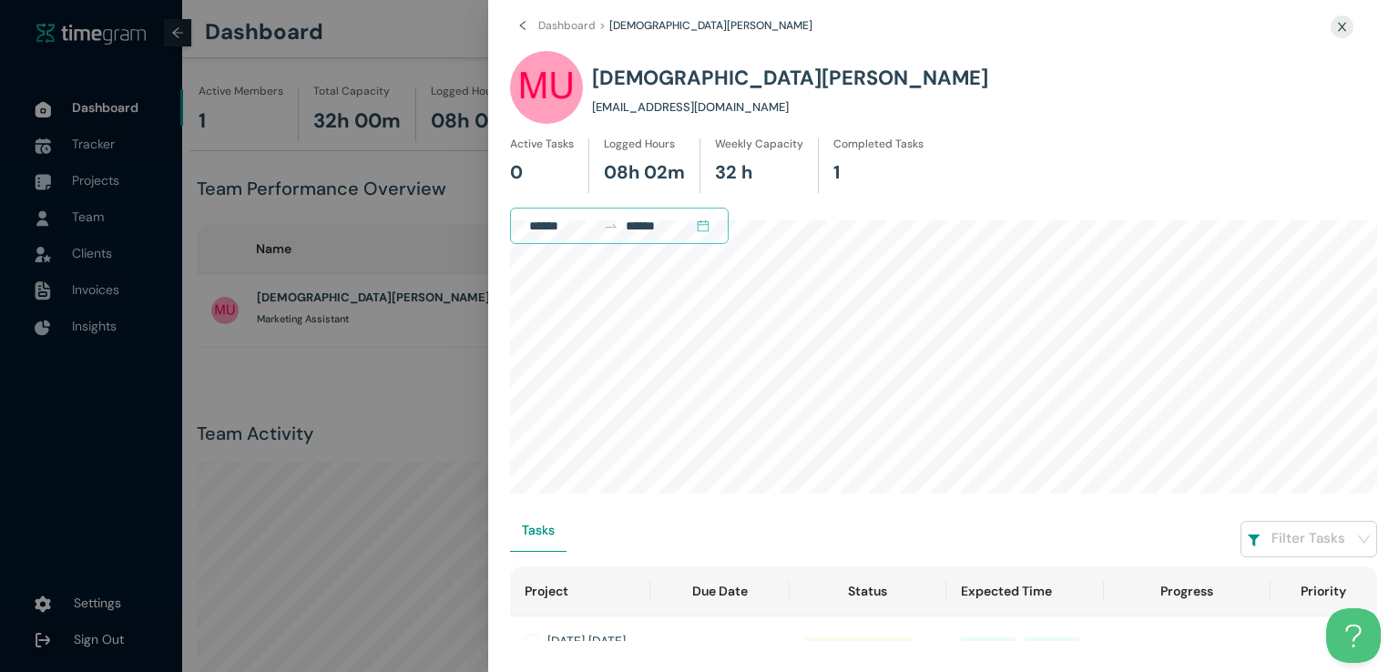
click at [266, 296] on div at bounding box center [699, 336] width 1399 height 672
